Goal: Task Accomplishment & Management: Complete application form

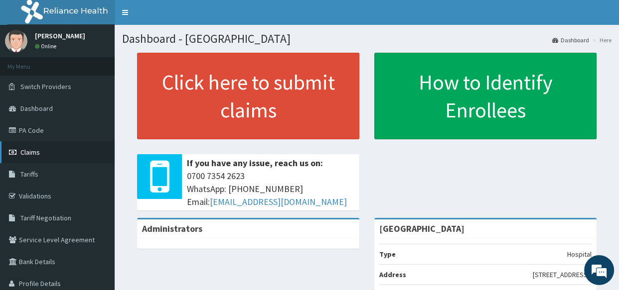
click at [26, 144] on link "Claims" at bounding box center [57, 152] width 115 height 22
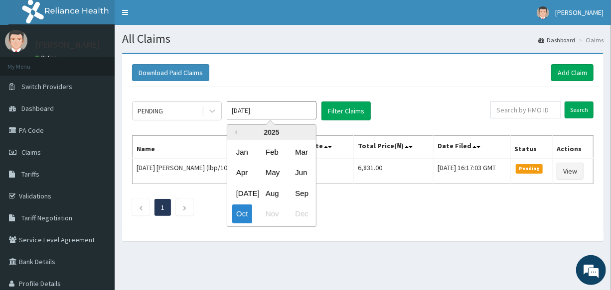
click at [271, 111] on input "Oct 2025" at bounding box center [272, 111] width 90 height 18
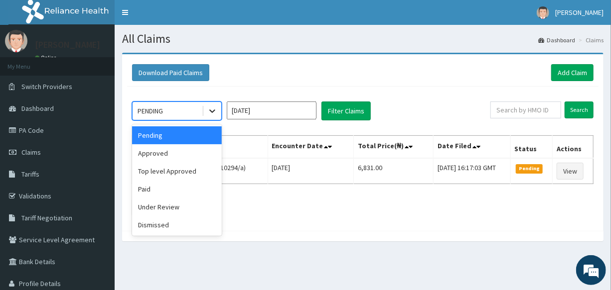
click at [206, 109] on div at bounding box center [212, 111] width 18 height 18
click at [192, 160] on div "Approved" at bounding box center [177, 153] width 90 height 18
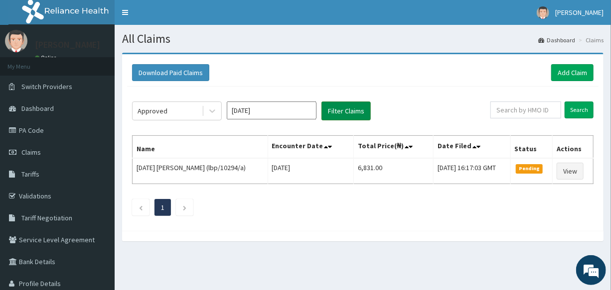
click at [342, 120] on button "Filter Claims" at bounding box center [345, 111] width 49 height 19
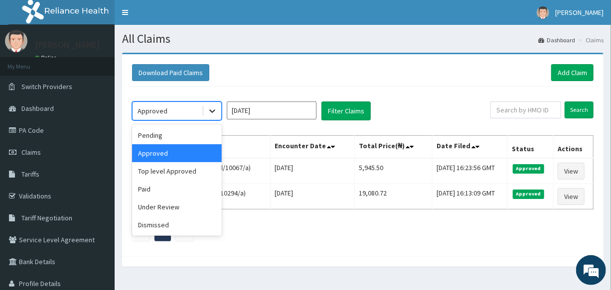
click at [210, 111] on icon at bounding box center [212, 111] width 6 height 3
click at [199, 172] on div "Top level Approved" at bounding box center [177, 171] width 90 height 18
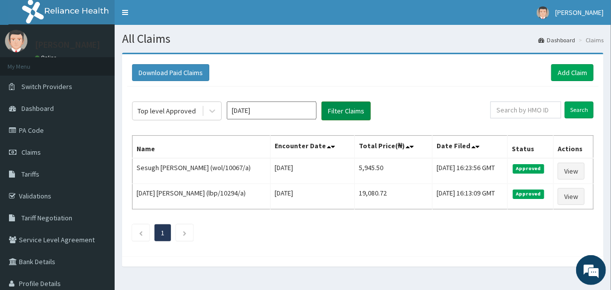
click at [336, 114] on button "Filter Claims" at bounding box center [345, 111] width 49 height 19
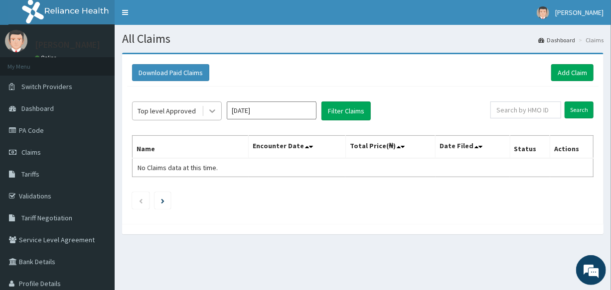
click at [220, 112] on div at bounding box center [212, 111] width 18 height 18
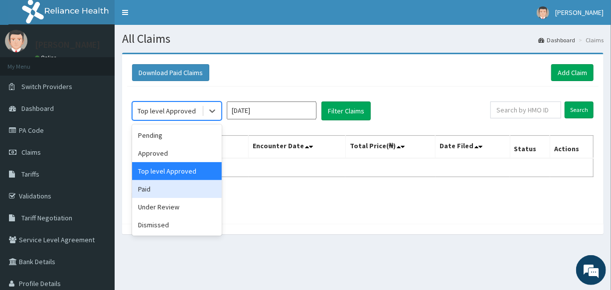
click at [178, 192] on div "Paid" at bounding box center [177, 189] width 90 height 18
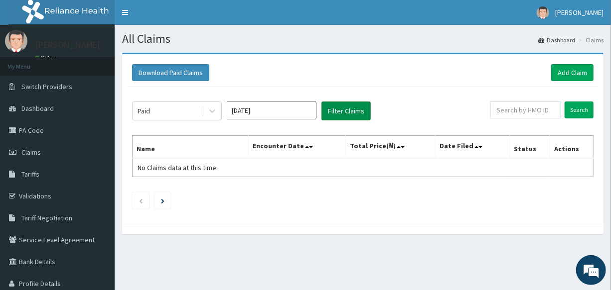
click at [331, 120] on button "Filter Claims" at bounding box center [345, 111] width 49 height 19
click at [334, 114] on button "Filter Claims" at bounding box center [345, 111] width 49 height 19
click at [216, 109] on icon at bounding box center [212, 111] width 10 height 10
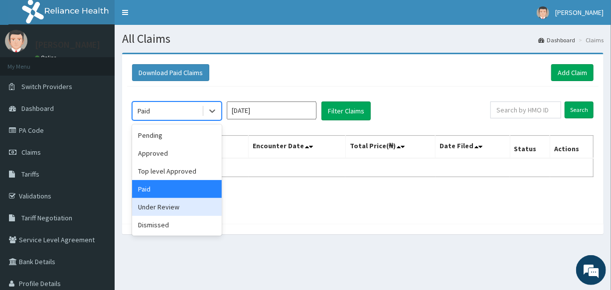
click at [177, 204] on div "Under Review" at bounding box center [177, 207] width 90 height 18
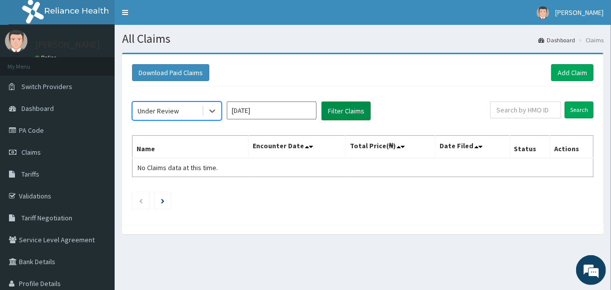
click at [338, 117] on button "Filter Claims" at bounding box center [345, 111] width 49 height 19
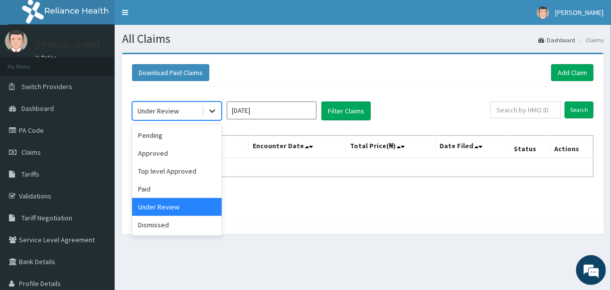
click at [210, 107] on icon at bounding box center [212, 111] width 10 height 10
click at [161, 229] on div "Dismissed" at bounding box center [177, 225] width 90 height 18
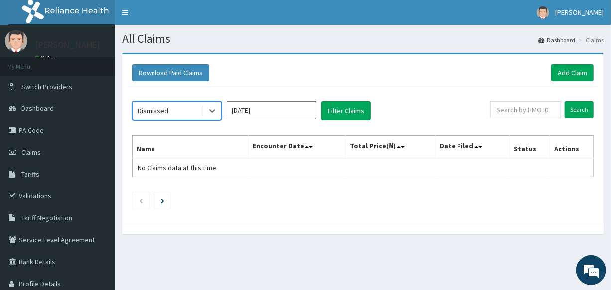
click at [275, 105] on input "Oct 2025" at bounding box center [272, 111] width 90 height 18
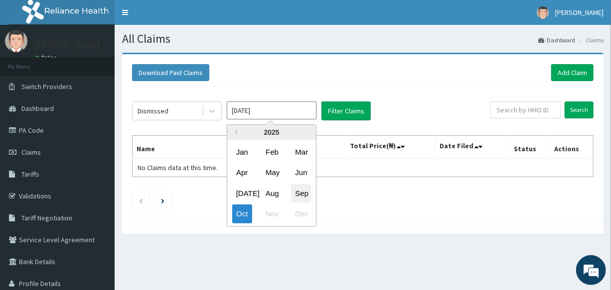
click at [305, 193] on div "Sep" at bounding box center [301, 193] width 20 height 18
type input "Sep 2025"
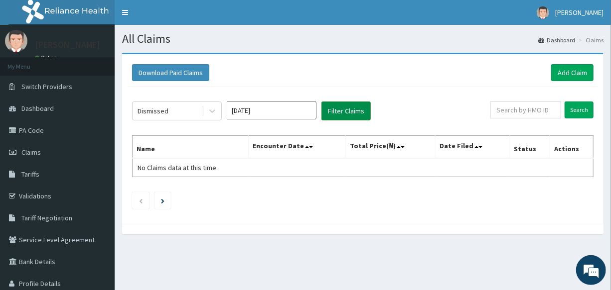
click at [339, 106] on button "Filter Claims" at bounding box center [345, 111] width 49 height 19
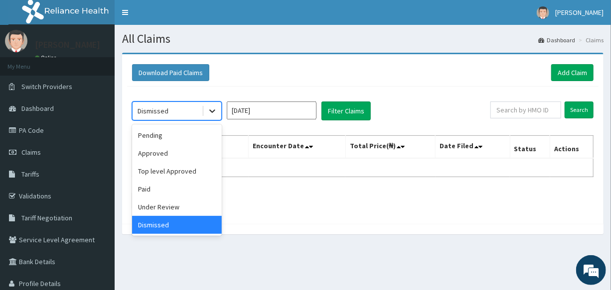
click at [208, 112] on icon at bounding box center [212, 111] width 10 height 10
click at [197, 205] on div "Under Review" at bounding box center [177, 207] width 90 height 18
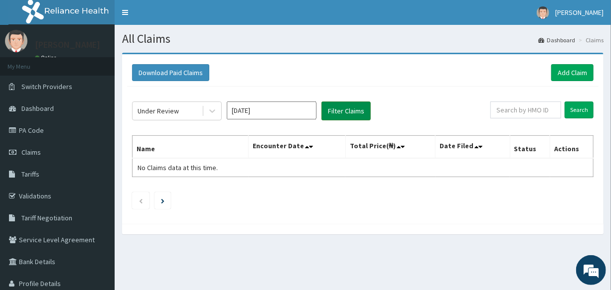
click at [353, 110] on button "Filter Claims" at bounding box center [345, 111] width 49 height 19
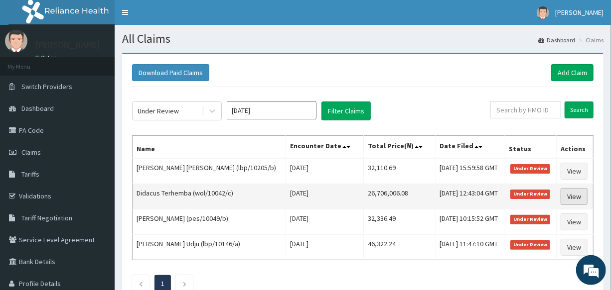
click at [583, 189] on link "View" at bounding box center [573, 196] width 27 height 17
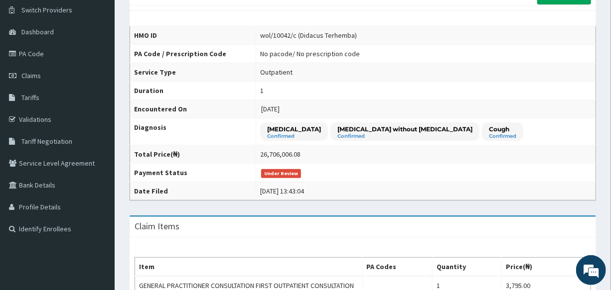
scroll to position [65, 0]
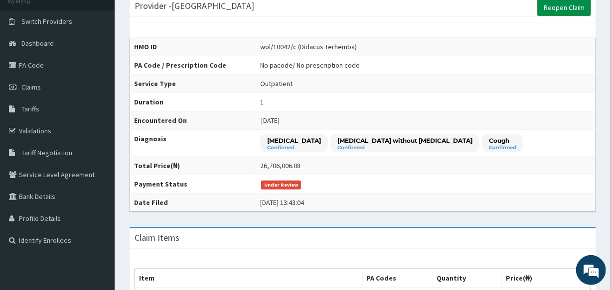
click at [564, 12] on link "Reopen Claim" at bounding box center [564, 7] width 54 height 17
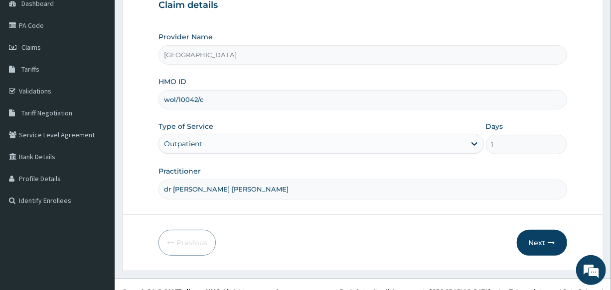
scroll to position [118, 0]
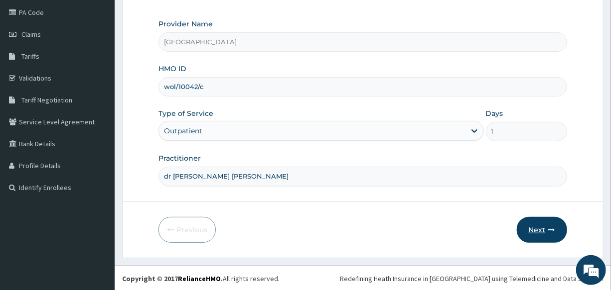
click at [538, 239] on button "Next" at bounding box center [541, 230] width 50 height 26
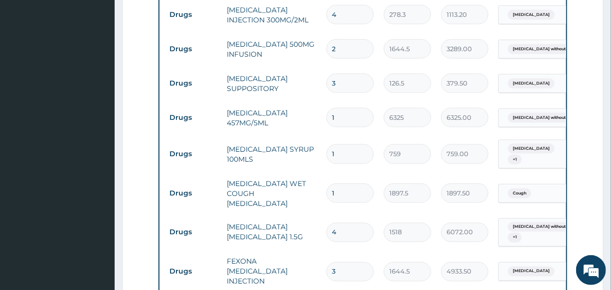
scroll to position [844, 0]
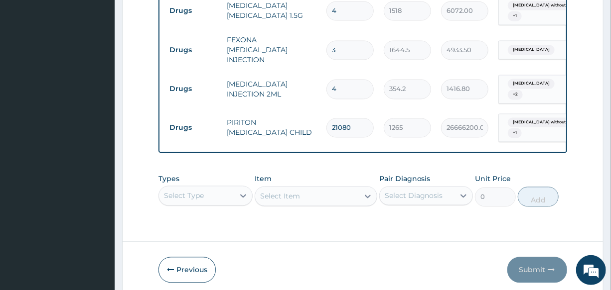
click at [338, 118] on input "21080" at bounding box center [349, 127] width 47 height 19
click at [352, 118] on input "21080" at bounding box center [349, 127] width 47 height 19
type input "2108"
type input "2666620.00"
type input "210"
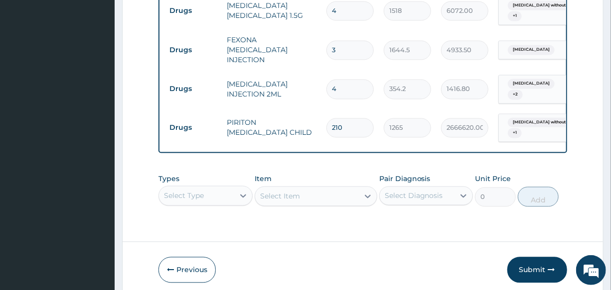
type input "265650.00"
type input "21"
type input "26565.00"
type input "2"
type input "2530.00"
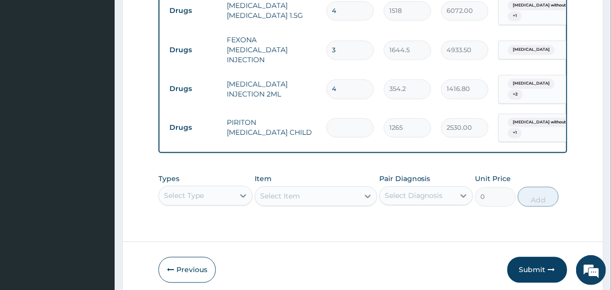
type input "0.00"
type input "1"
type input "1265.00"
type input "1"
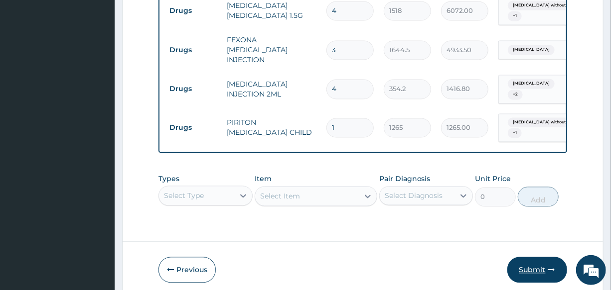
click at [545, 258] on button "Submit" at bounding box center [537, 270] width 60 height 26
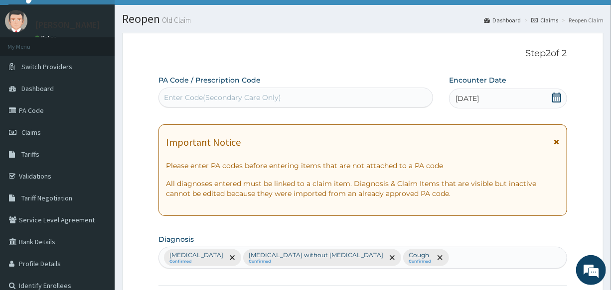
scroll to position [0, 0]
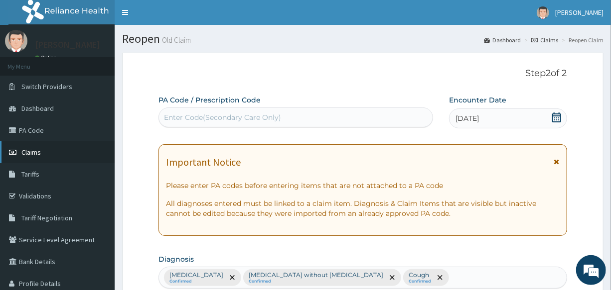
click at [28, 149] on span "Claims" at bounding box center [30, 152] width 19 height 9
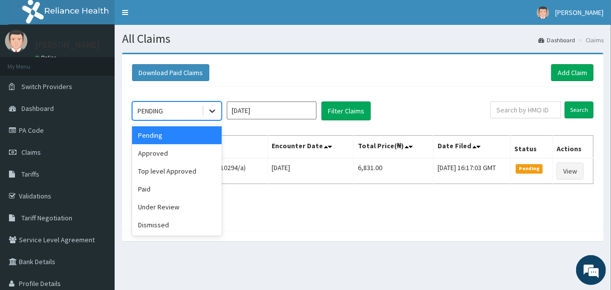
click at [213, 108] on icon at bounding box center [212, 111] width 10 height 10
click at [180, 210] on div "Under Review" at bounding box center [177, 207] width 90 height 18
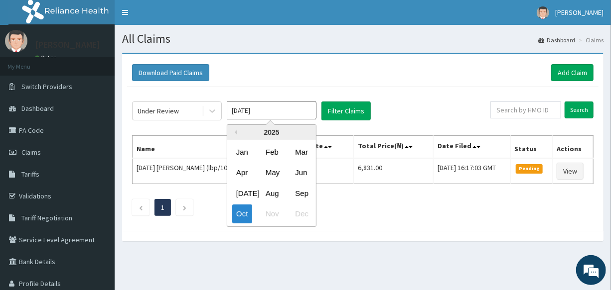
click at [268, 114] on input "Oct 2025" at bounding box center [272, 111] width 90 height 18
click at [309, 189] on div "Sep" at bounding box center [301, 193] width 20 height 18
type input "Sep 2025"
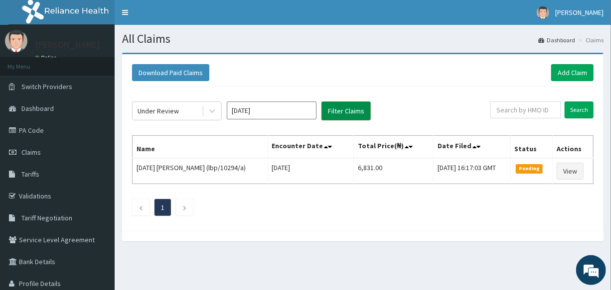
click at [354, 114] on button "Filter Claims" at bounding box center [345, 111] width 49 height 19
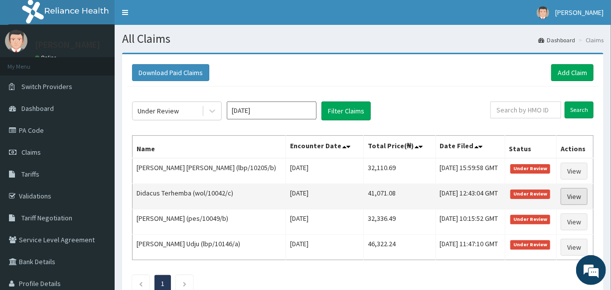
click at [577, 197] on link "View" at bounding box center [573, 196] width 27 height 17
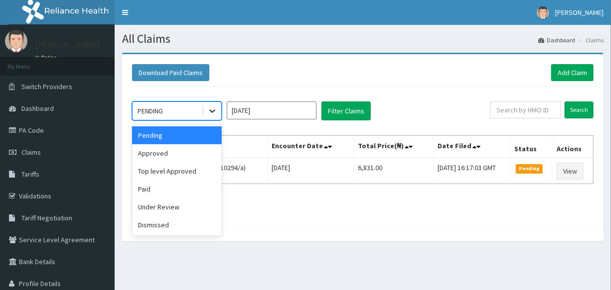
click at [211, 102] on div at bounding box center [212, 111] width 18 height 18
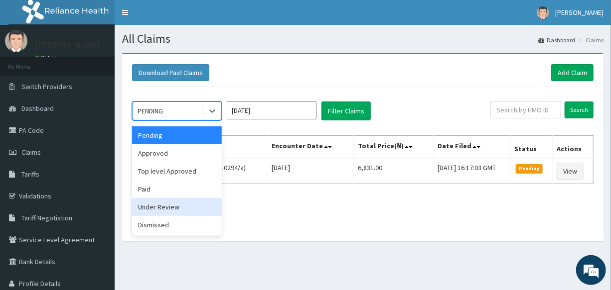
click at [176, 210] on div "Under Review" at bounding box center [177, 207] width 90 height 18
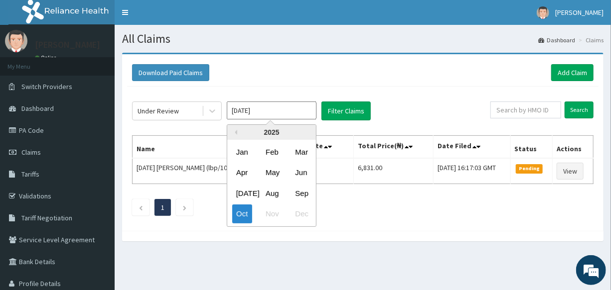
click at [307, 113] on input "[DATE]" at bounding box center [272, 111] width 90 height 18
click at [301, 190] on div "Sep" at bounding box center [301, 193] width 20 height 18
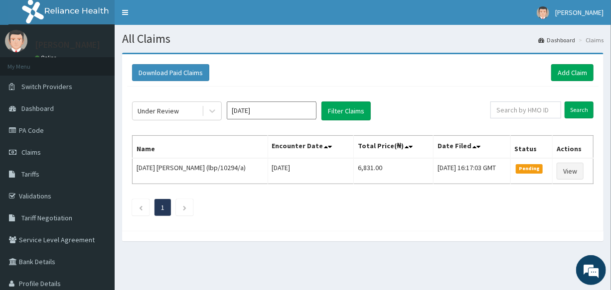
click at [349, 100] on div "Under Review [DATE] Filter Claims Search Name Encounter Date Total Price(₦) Dat…" at bounding box center [362, 156] width 471 height 139
click at [346, 111] on button "Filter Claims" at bounding box center [345, 111] width 49 height 19
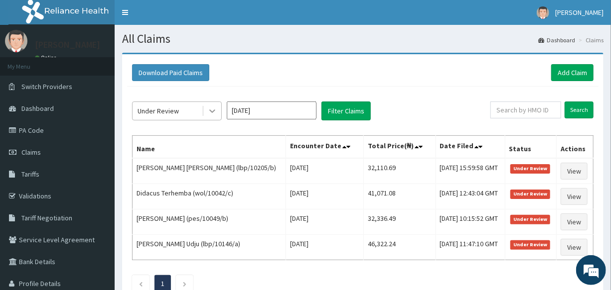
click at [206, 112] on div at bounding box center [212, 111] width 18 height 18
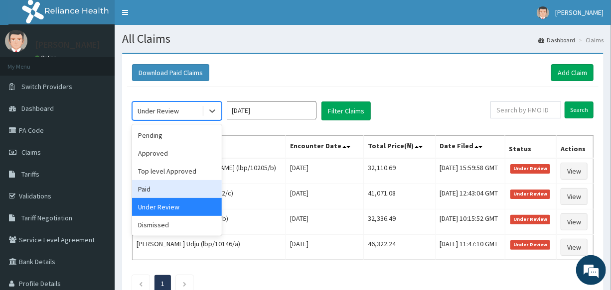
click at [186, 189] on div "Paid" at bounding box center [177, 189] width 90 height 18
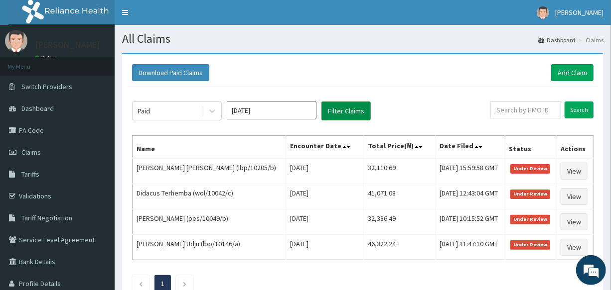
click at [328, 109] on button "Filter Claims" at bounding box center [345, 111] width 49 height 19
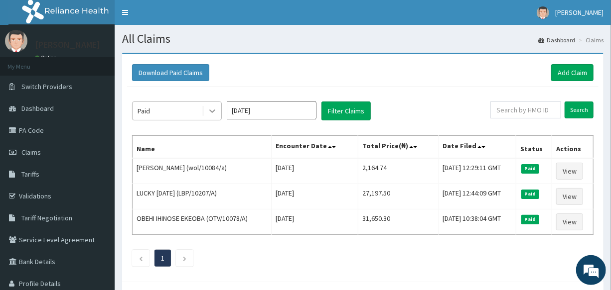
click at [211, 110] on icon at bounding box center [212, 111] width 6 height 3
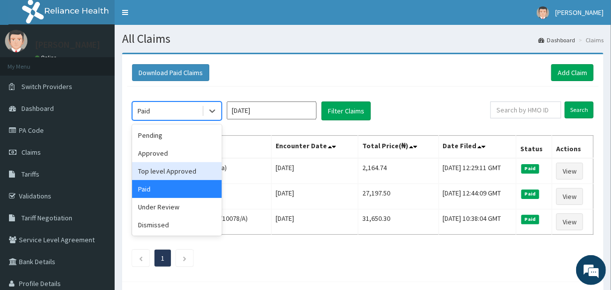
click at [200, 169] on div "Top level Approved" at bounding box center [177, 171] width 90 height 18
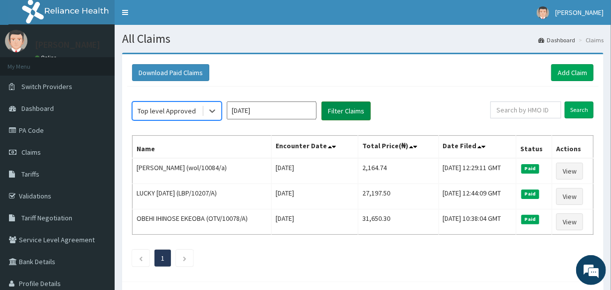
click at [336, 106] on button "Filter Claims" at bounding box center [345, 111] width 49 height 19
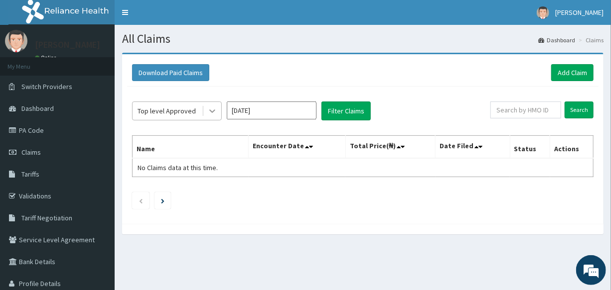
click at [204, 114] on div at bounding box center [212, 111] width 18 height 18
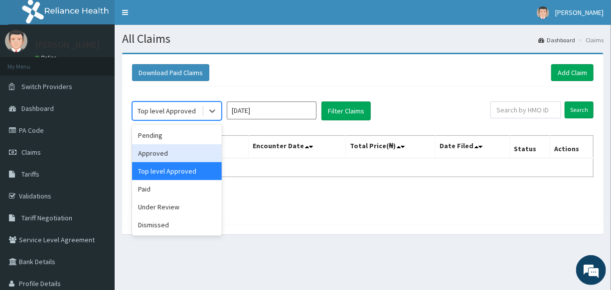
click at [183, 159] on div "Approved" at bounding box center [177, 153] width 90 height 18
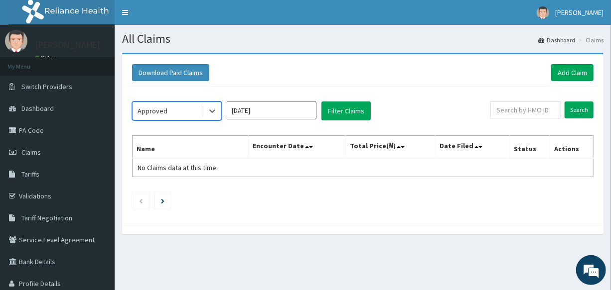
click at [342, 122] on div "option Approved, selected. Select is focused ,type to refine list, press Down t…" at bounding box center [362, 153] width 471 height 132
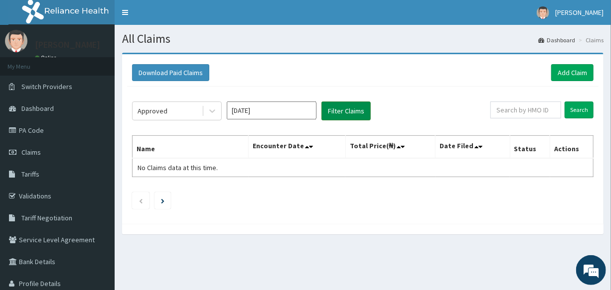
click at [341, 114] on button "Filter Claims" at bounding box center [345, 111] width 49 height 19
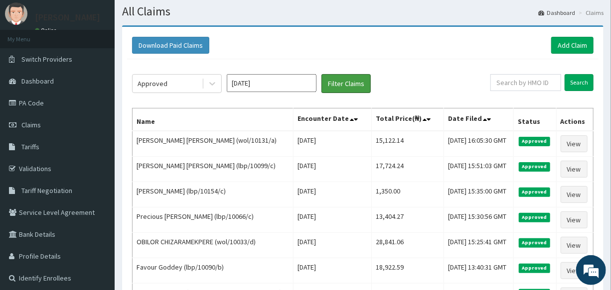
scroll to position [19, 0]
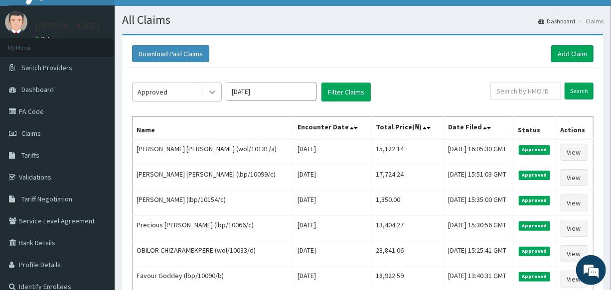
click at [214, 85] on div at bounding box center [212, 92] width 18 height 18
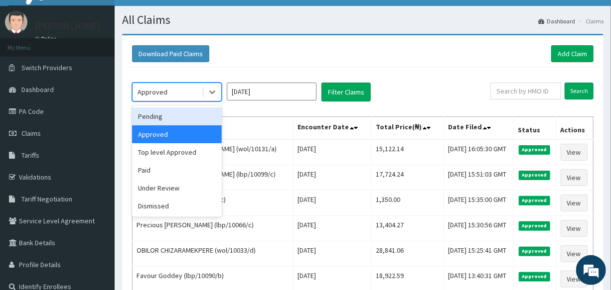
click at [199, 120] on div "Pending" at bounding box center [177, 117] width 90 height 18
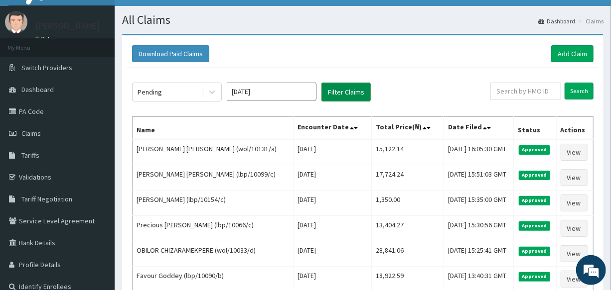
click at [349, 90] on button "Filter Claims" at bounding box center [345, 92] width 49 height 19
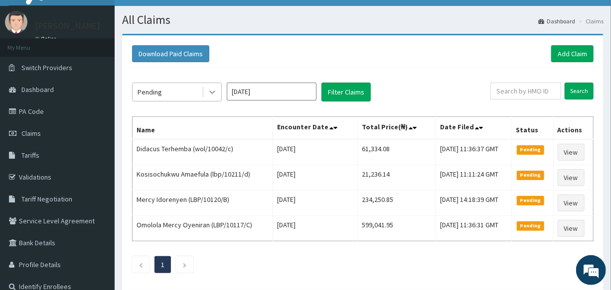
click at [216, 92] on icon at bounding box center [212, 92] width 10 height 10
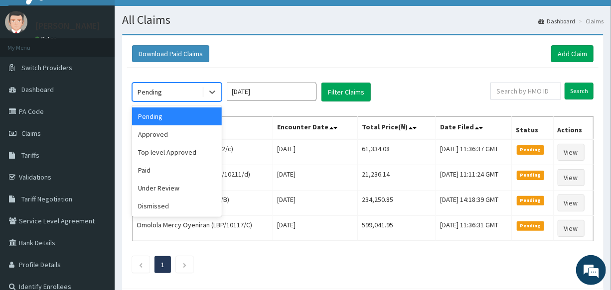
click at [260, 94] on input "[DATE]" at bounding box center [272, 92] width 90 height 18
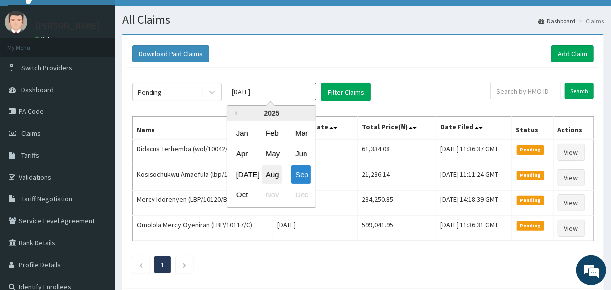
click at [270, 180] on div "Aug" at bounding box center [271, 174] width 20 height 18
type input "[DATE]"
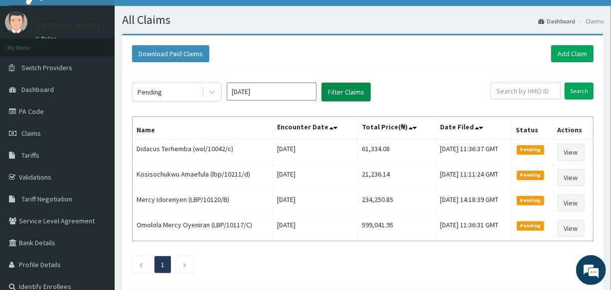
click at [343, 95] on button "Filter Claims" at bounding box center [345, 92] width 49 height 19
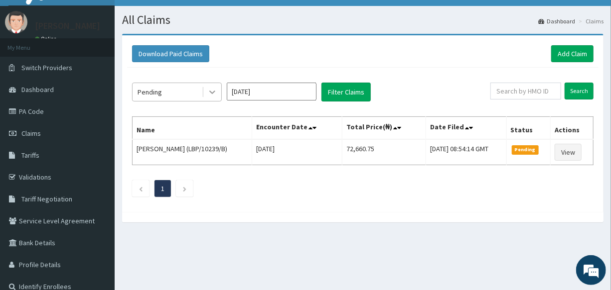
click at [212, 90] on icon at bounding box center [212, 92] width 10 height 10
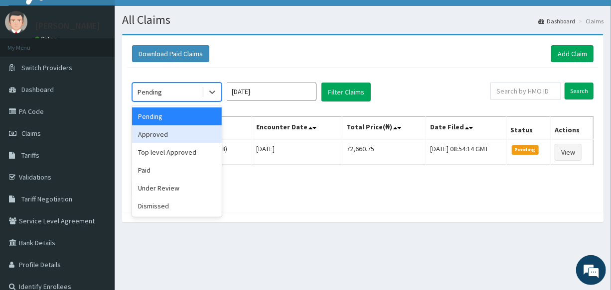
click at [203, 131] on div "Approved" at bounding box center [177, 134] width 90 height 18
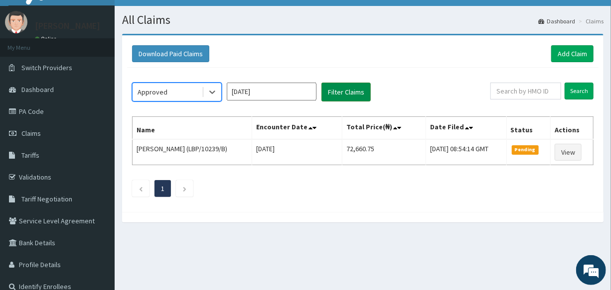
click at [335, 91] on button "Filter Claims" at bounding box center [345, 92] width 49 height 19
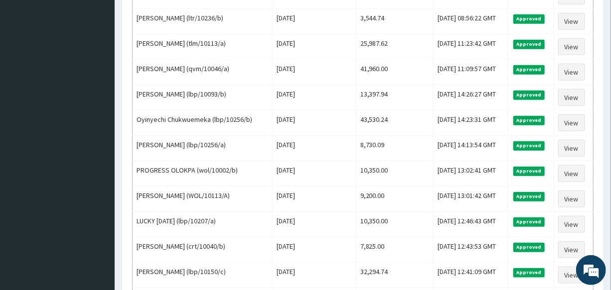
scroll to position [0, 0]
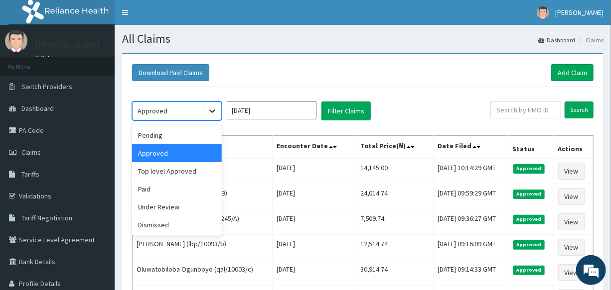
click at [215, 102] on div at bounding box center [212, 111] width 18 height 18
click at [192, 171] on div "Top level Approved" at bounding box center [177, 171] width 90 height 18
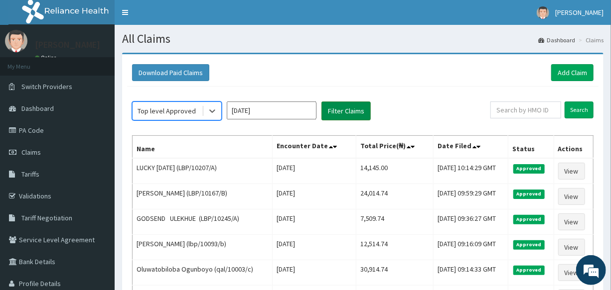
click at [344, 114] on button "Filter Claims" at bounding box center [345, 111] width 49 height 19
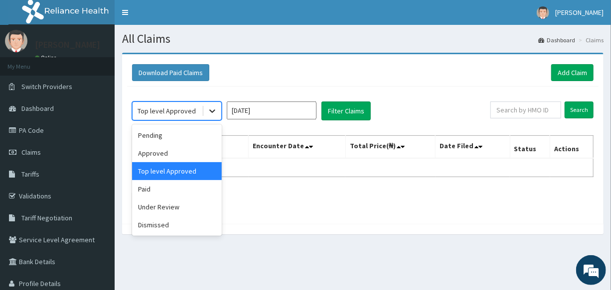
click at [214, 112] on icon at bounding box center [212, 111] width 10 height 10
click at [183, 188] on div "Paid" at bounding box center [177, 189] width 90 height 18
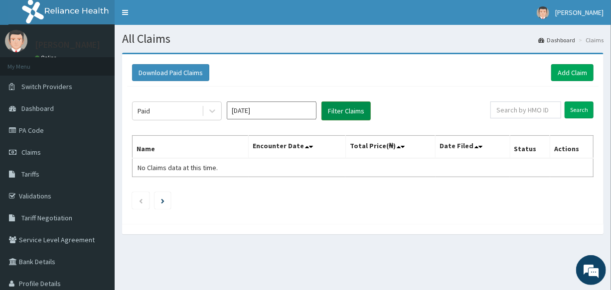
click at [348, 107] on button "Filter Claims" at bounding box center [345, 111] width 49 height 19
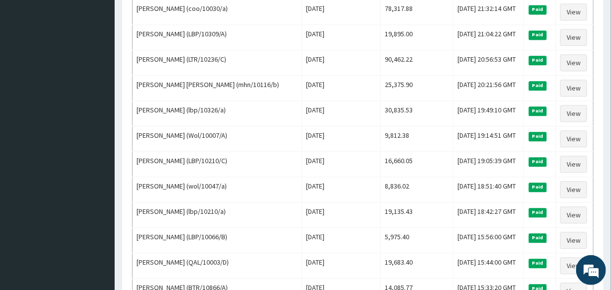
scroll to position [1231, 0]
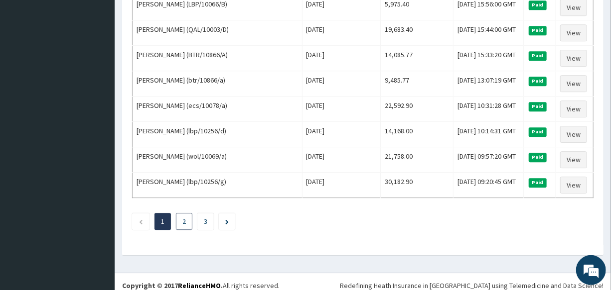
click at [185, 213] on li "2" at bounding box center [184, 221] width 16 height 17
click at [186, 213] on li "2" at bounding box center [184, 221] width 16 height 17
click at [186, 214] on li "2" at bounding box center [184, 221] width 16 height 17
drag, startPoint x: 173, startPoint y: 215, endPoint x: 178, endPoint y: 216, distance: 5.0
click at [178, 216] on ul "1 2 3" at bounding box center [362, 221] width 461 height 17
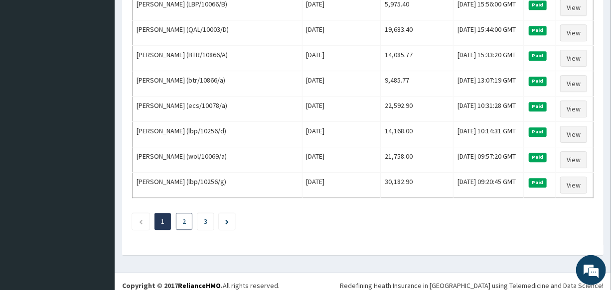
click at [178, 216] on li "2" at bounding box center [184, 221] width 16 height 17
click at [190, 216] on li "2" at bounding box center [184, 221] width 16 height 17
click at [210, 214] on li "3" at bounding box center [205, 221] width 16 height 17
click at [221, 213] on li at bounding box center [227, 221] width 16 height 17
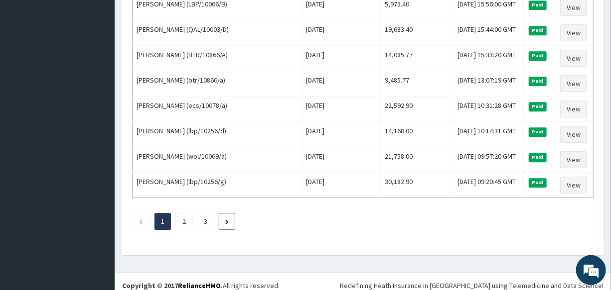
click at [221, 213] on li at bounding box center [227, 221] width 16 height 17
click at [228, 220] on icon "Next page" at bounding box center [226, 222] width 3 height 5
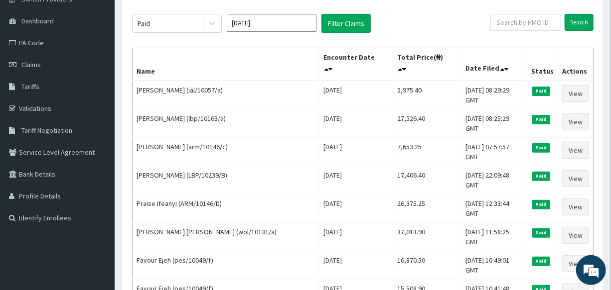
scroll to position [90, 0]
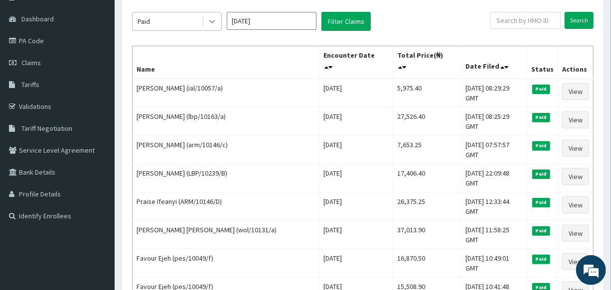
click at [211, 25] on icon at bounding box center [212, 21] width 10 height 10
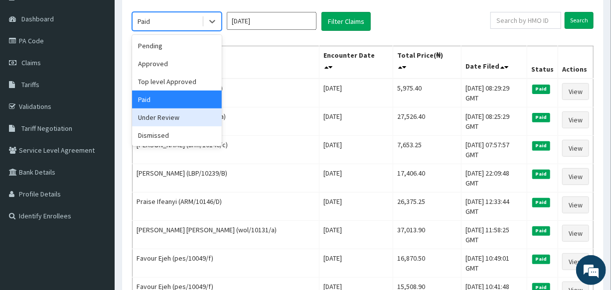
click at [187, 120] on div "Under Review" at bounding box center [177, 118] width 90 height 18
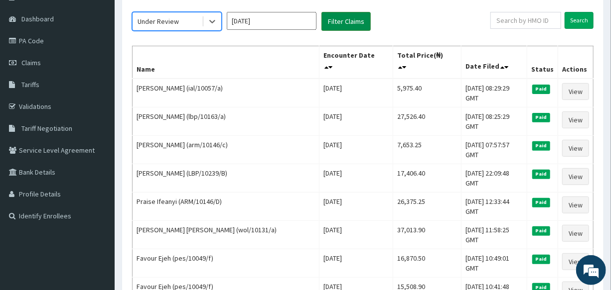
click at [351, 20] on button "Filter Claims" at bounding box center [345, 21] width 49 height 19
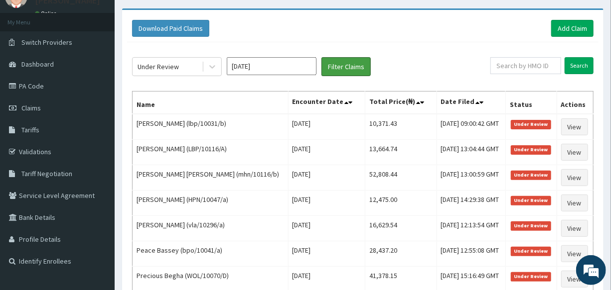
scroll to position [42, 0]
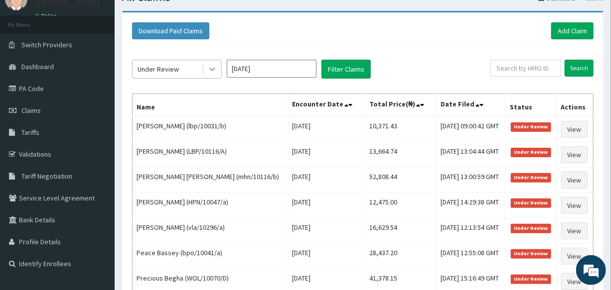
click at [217, 70] on icon at bounding box center [212, 69] width 10 height 10
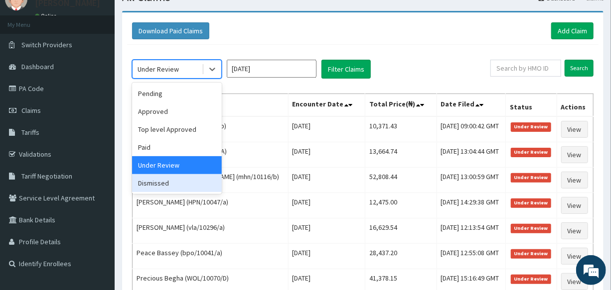
click at [180, 185] on div "Dismissed" at bounding box center [177, 183] width 90 height 18
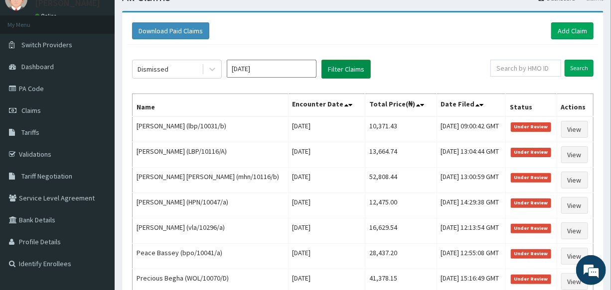
click at [342, 68] on button "Filter Claims" at bounding box center [345, 69] width 49 height 19
